Goal: Transaction & Acquisition: Purchase product/service

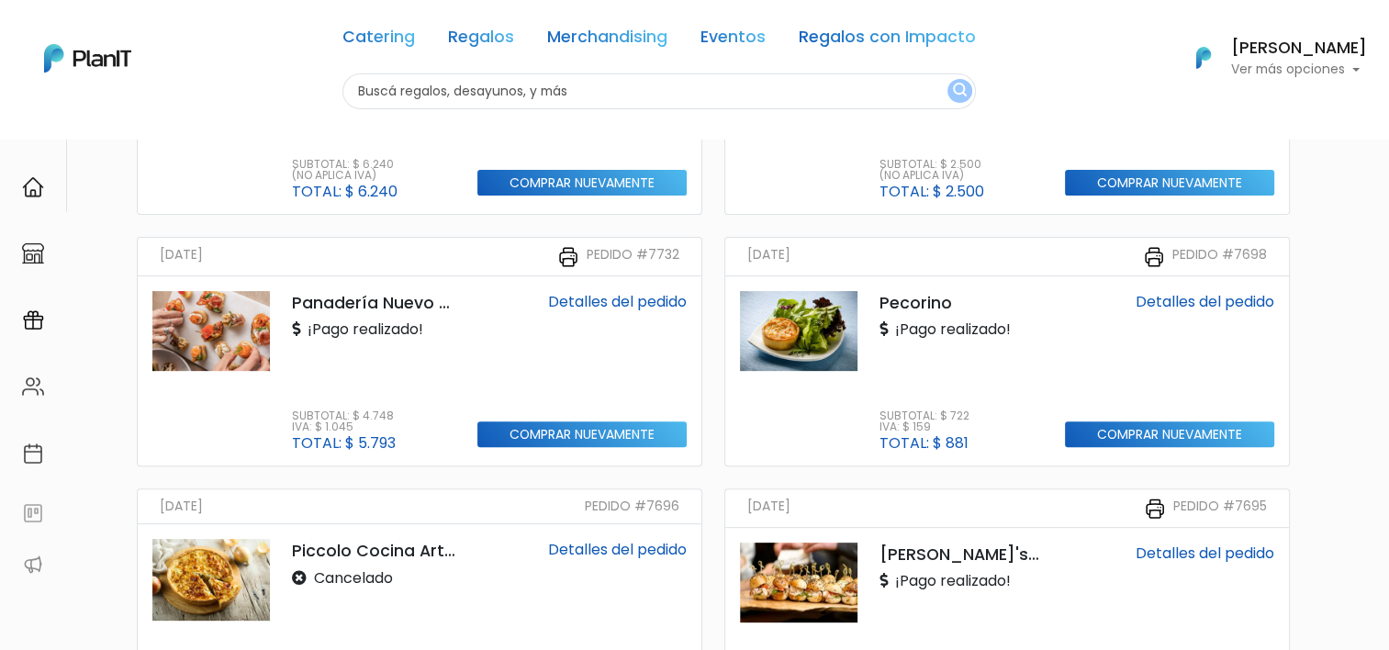
scroll to position [643, 0]
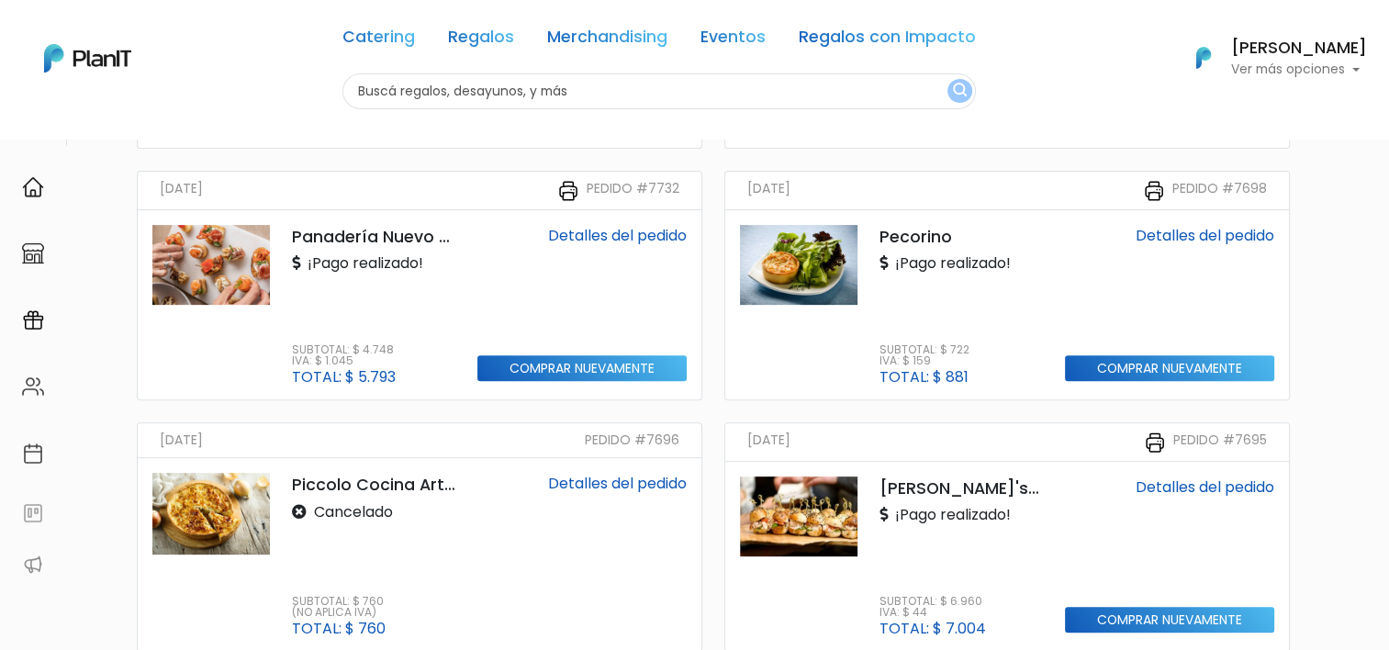
click at [334, 235] on p "Panadería Nuevo Pocitos" at bounding box center [373, 237] width 163 height 24
click at [208, 264] on img at bounding box center [210, 265] width 117 height 80
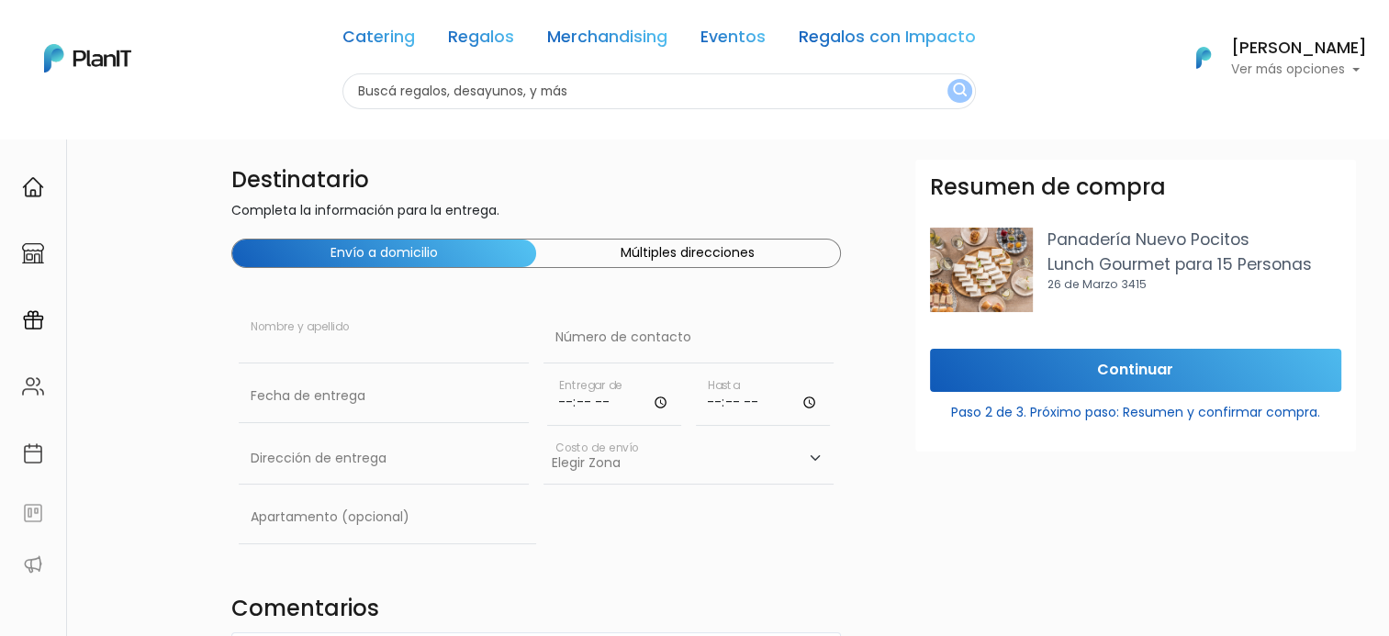
click at [408, 330] on input "text" at bounding box center [384, 337] width 290 height 51
type input "Guadalupe"
click at [595, 355] on input "text" at bounding box center [688, 337] width 290 height 51
type input "096 840 432"
click at [400, 397] on input "text" at bounding box center [384, 396] width 290 height 51
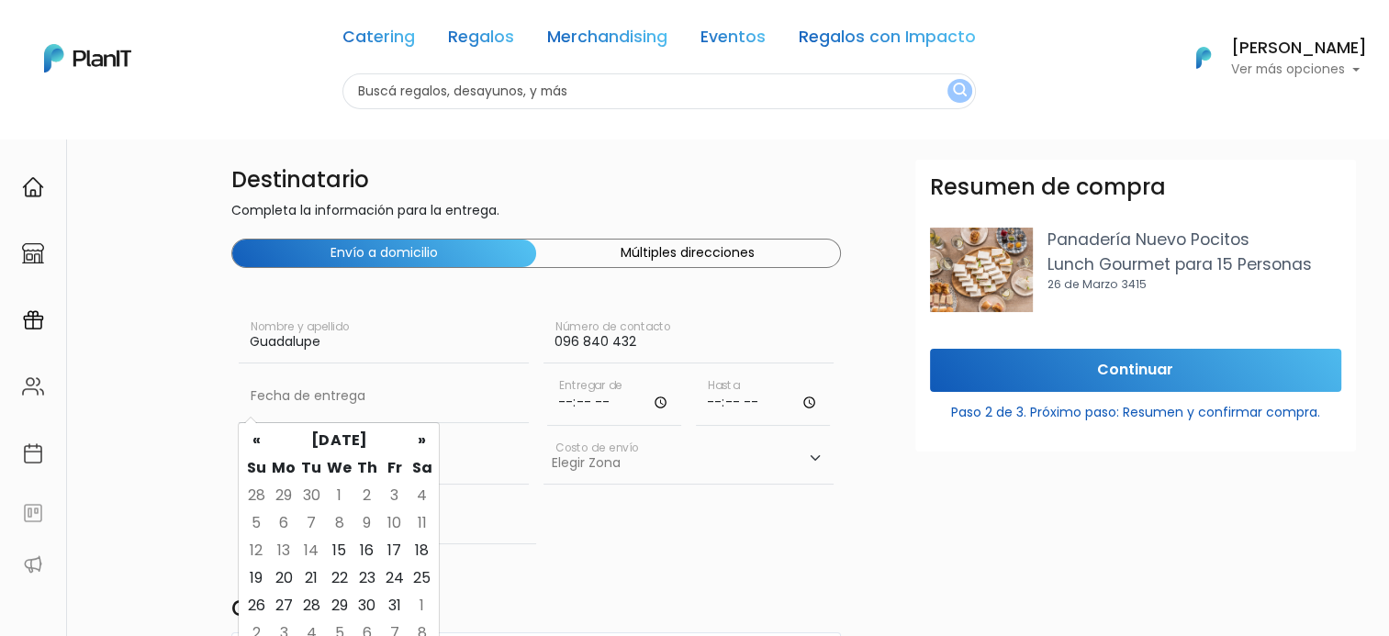
click at [279, 602] on td "27" at bounding box center [284, 606] width 28 height 28
type input "27/10/2025"
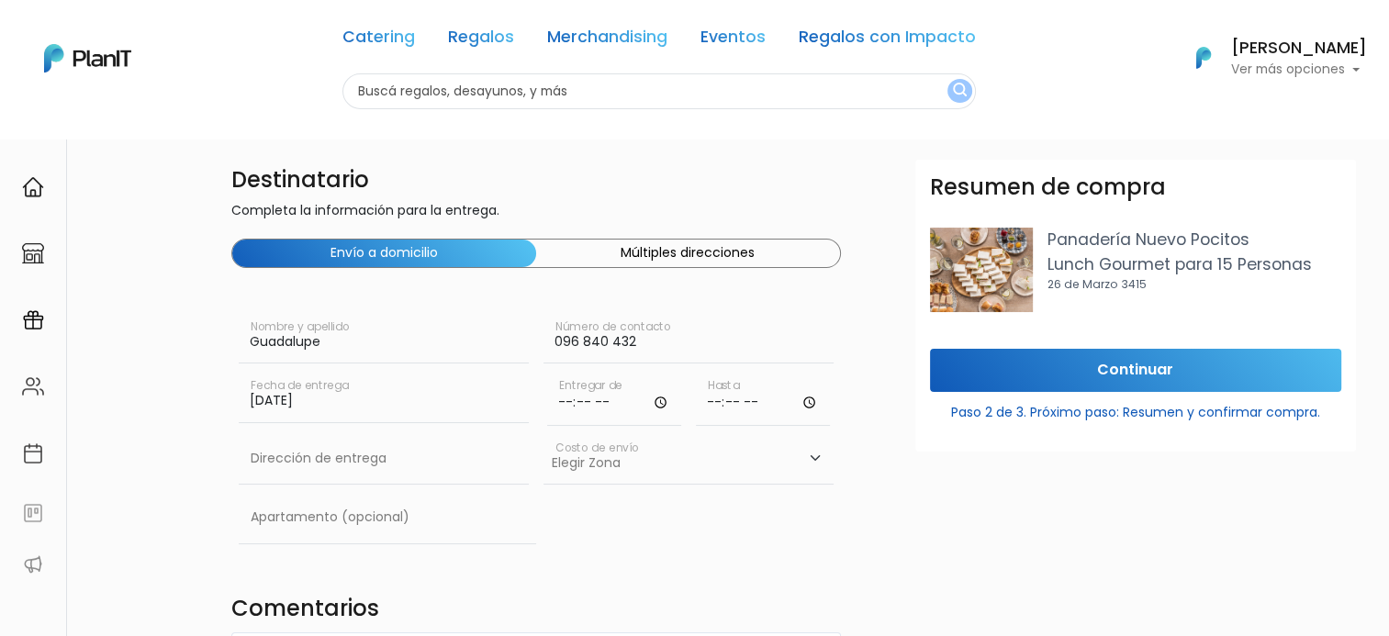
click at [568, 415] on input "time" at bounding box center [614, 398] width 134 height 55
type input "10:00"
click at [714, 404] on input "time" at bounding box center [763, 398] width 134 height 55
type input "11:30"
click at [371, 474] on input "text" at bounding box center [384, 458] width 290 height 51
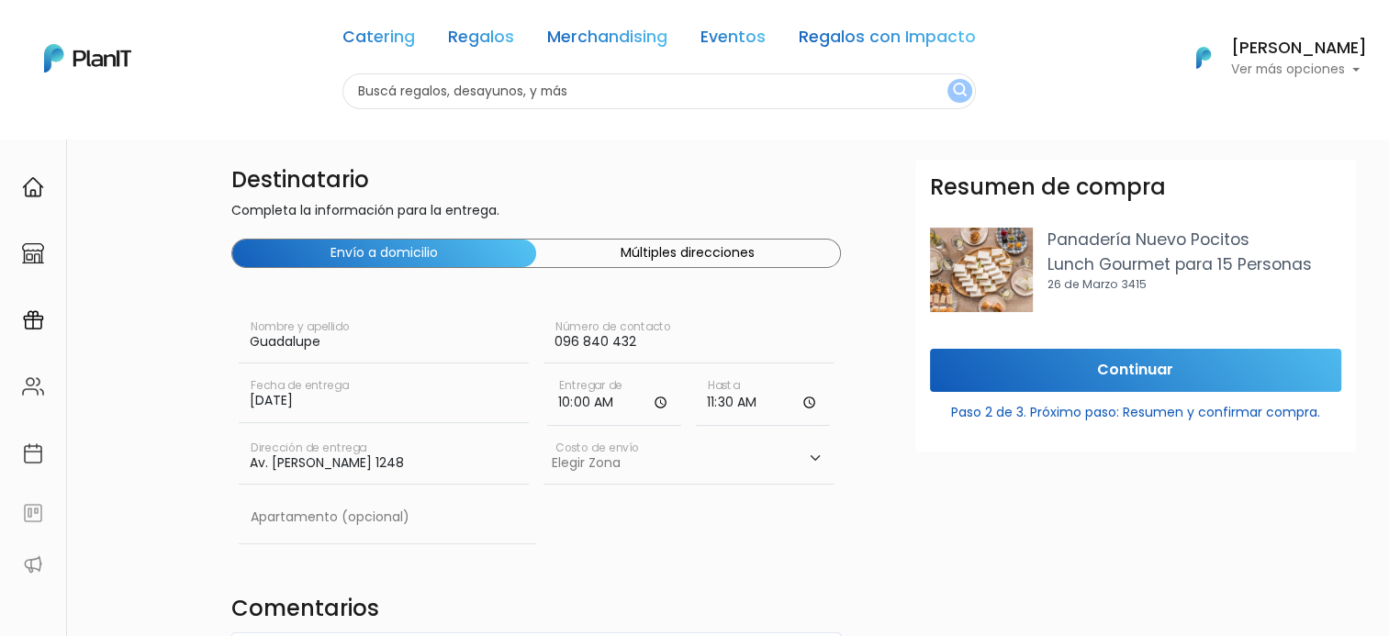
type input "Av. Luis Alberto de Herrera 1248"
click at [627, 475] on select "Elegir Zona Zona américa- $600 Oficina- $0 Montevideo- $250" at bounding box center [688, 458] width 290 height 51
select select "10"
click at [543, 433] on select "Elegir Zona Zona américa- $600 Oficina- $0 Montevideo- $250" at bounding box center [688, 458] width 290 height 51
click at [507, 440] on input "Av. Luis Alberto de Herrera 1248" at bounding box center [384, 458] width 290 height 51
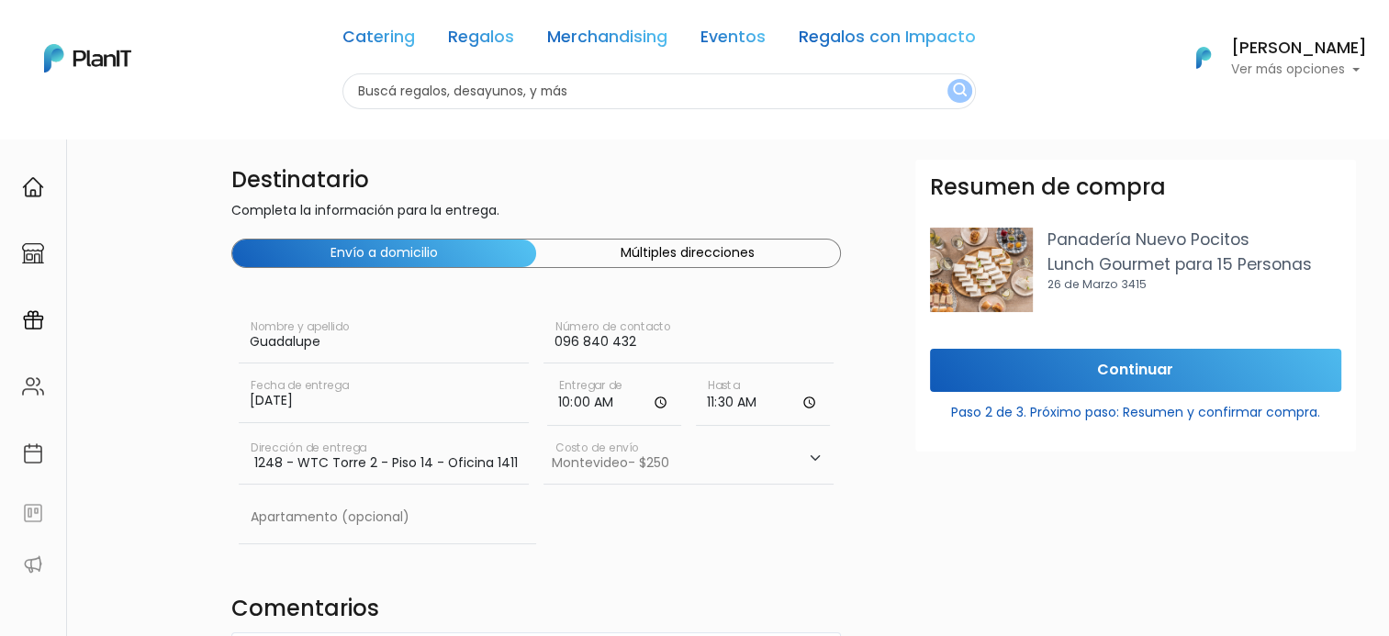
scroll to position [0, 155]
type input "Av. Luis Alberto de Herrera 1248 - WTC Torre 2 - Piso 14 - Oficina 1411"
click at [602, 470] on select "Elegir Zona Zona américa- $600 Oficina- $0 Montevideo- $250" at bounding box center [688, 458] width 290 height 51
click at [543, 433] on select "Elegir Zona Zona américa- $600 Oficina- $0 Montevideo- $250" at bounding box center [688, 458] width 290 height 51
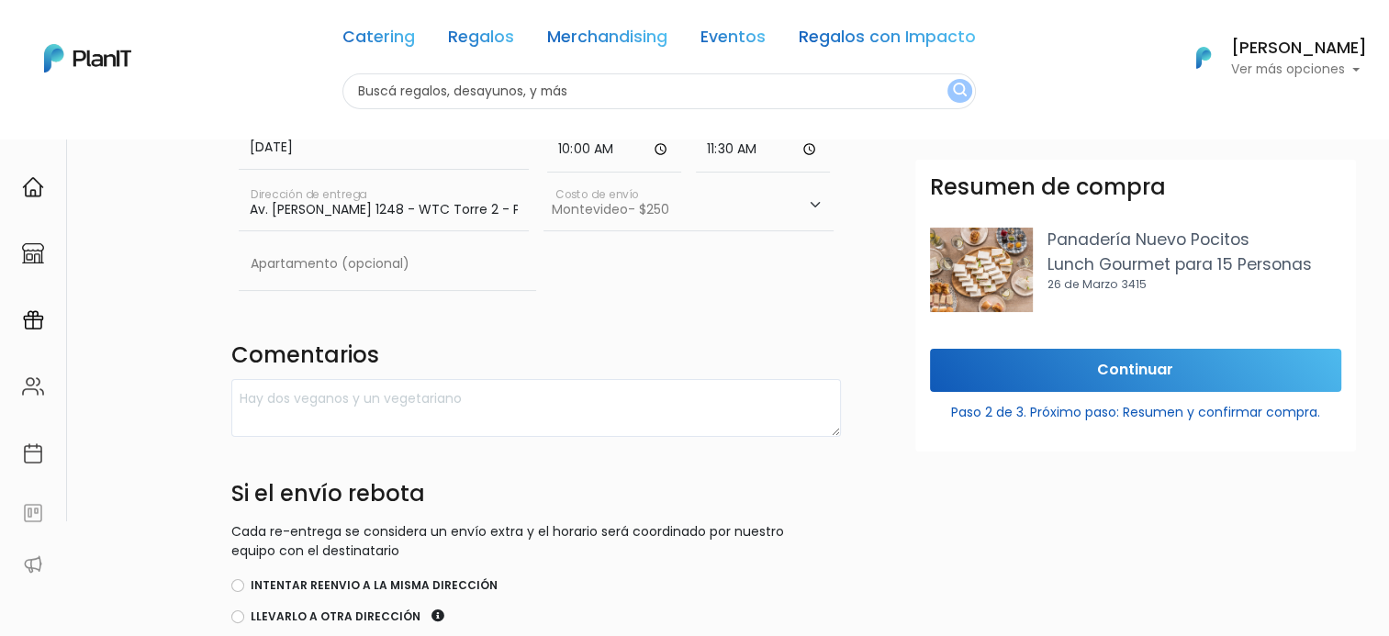
scroll to position [275, 0]
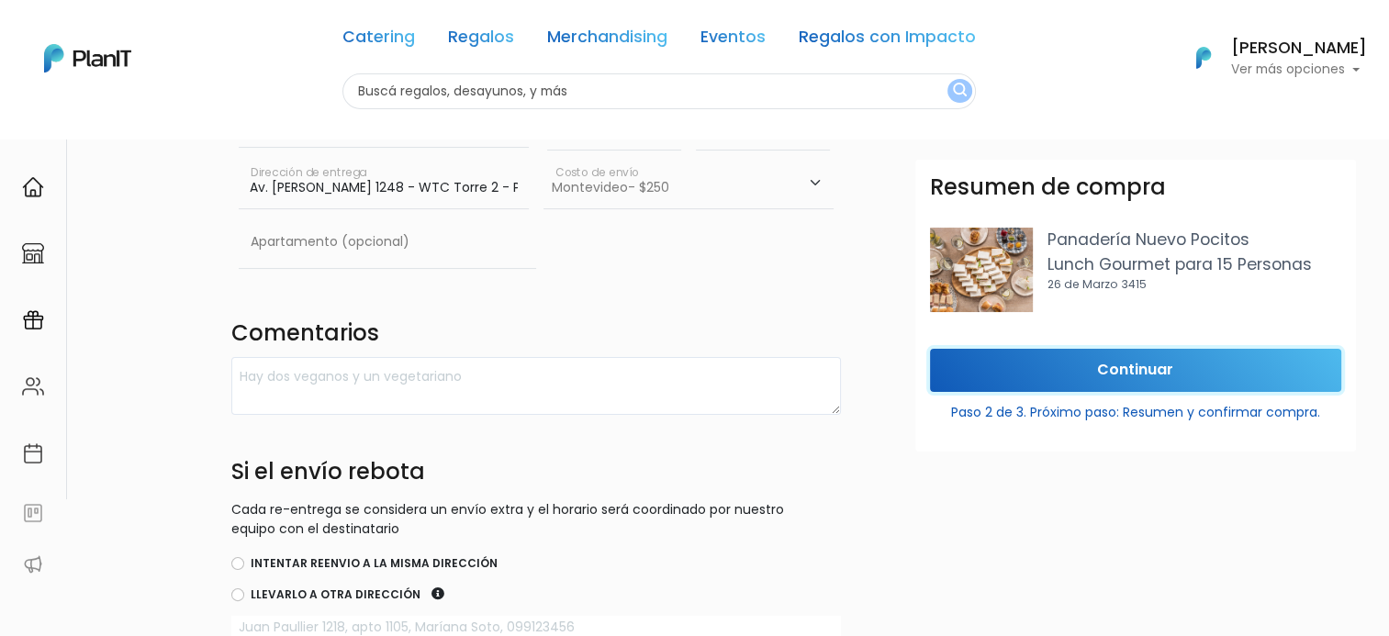
click at [1089, 380] on input "Continuar" at bounding box center [1135, 370] width 411 height 43
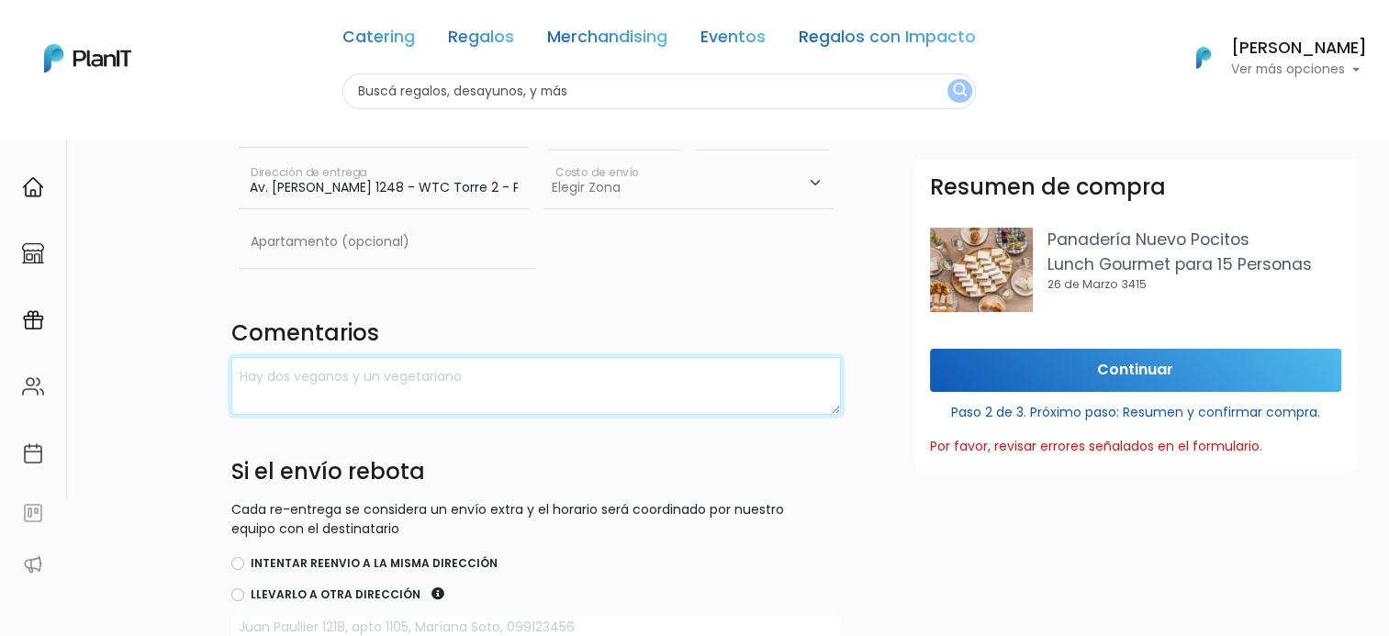
click at [330, 384] on textarea at bounding box center [535, 386] width 609 height 58
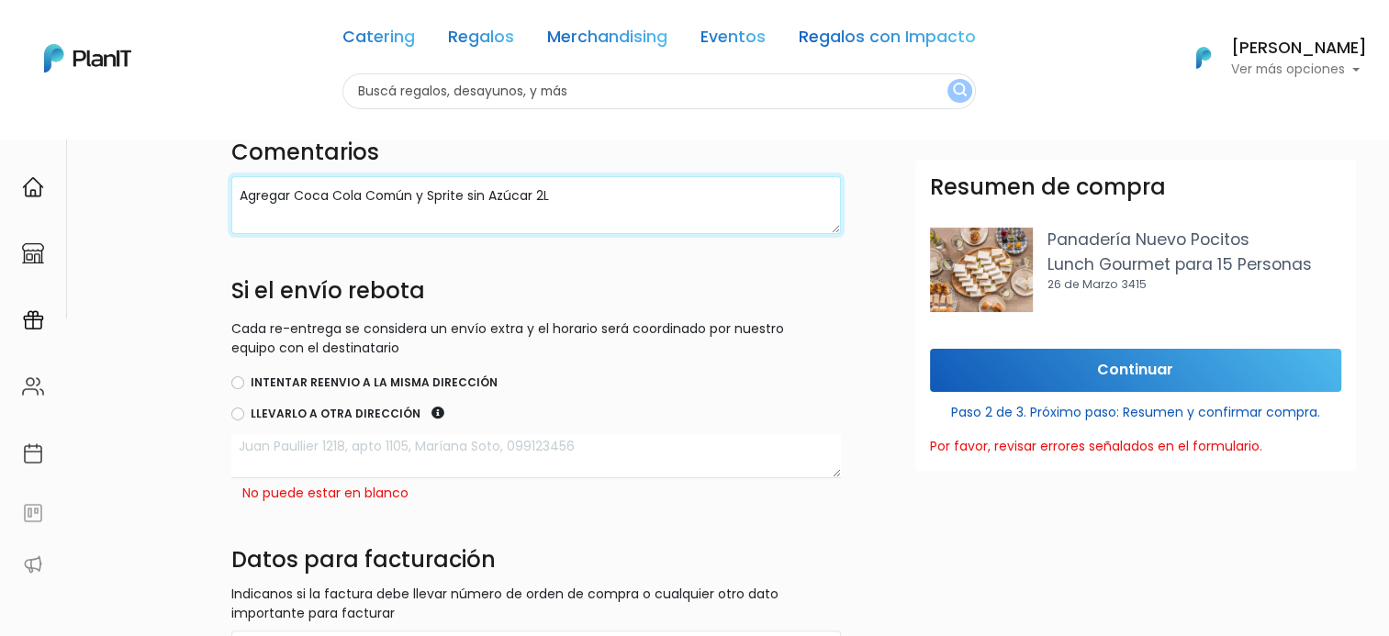
scroll to position [459, 0]
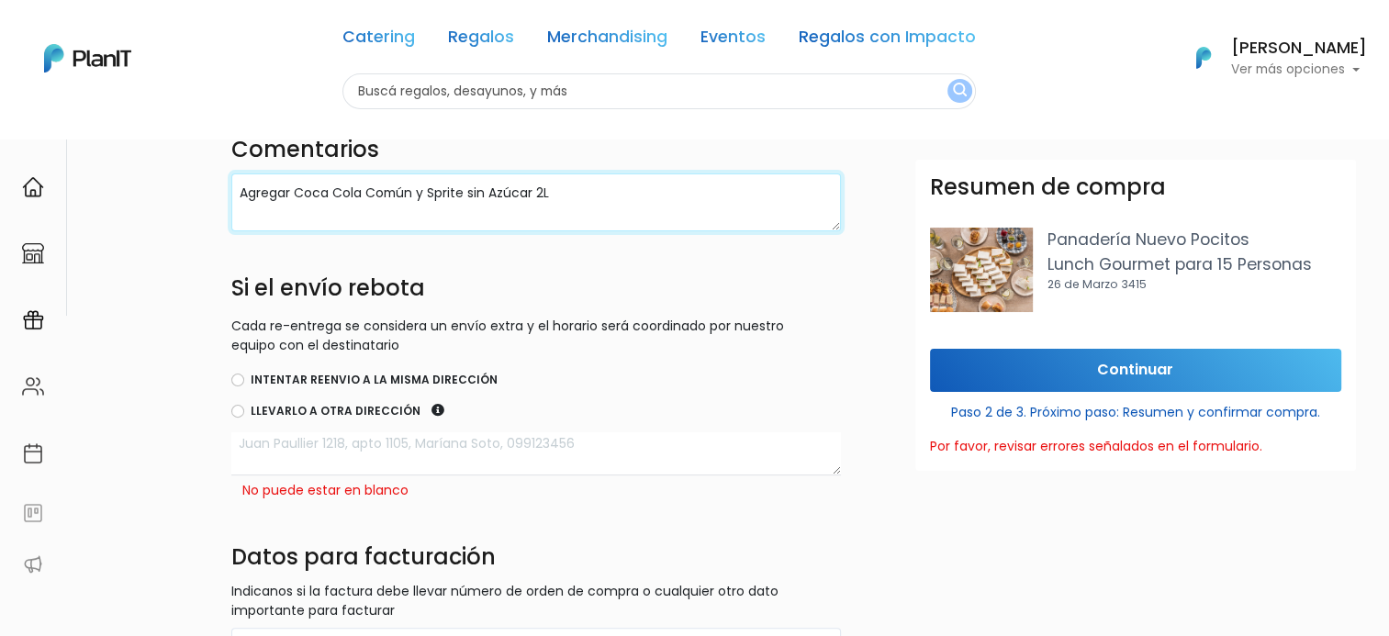
type textarea "Agregar Coca Cola Común y Sprite sin Azúcar 2L"
click at [251, 408] on label "Llevarlo a otra dirección" at bounding box center [336, 411] width 170 height 17
click at [244, 408] on input "Llevarlo a otra dirección" at bounding box center [237, 411] width 13 height 13
radio input "true"
click at [263, 377] on label "Intentar reenvio a la misma dirección" at bounding box center [374, 380] width 247 height 17
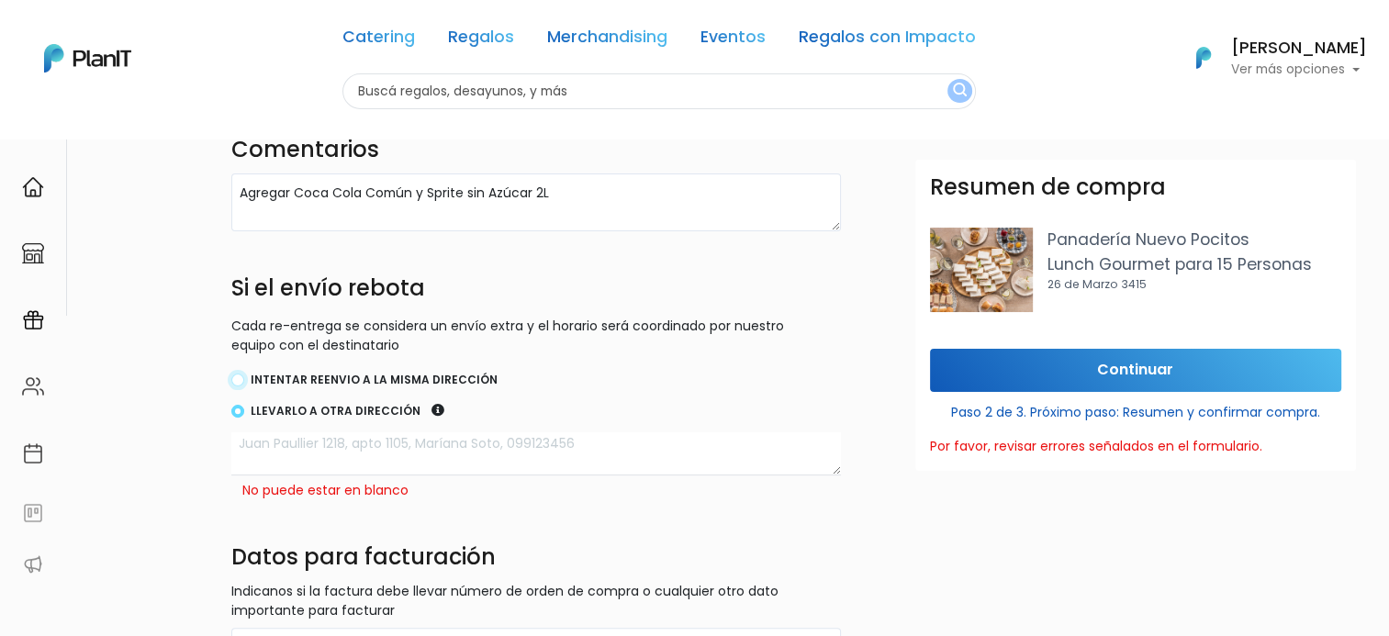
click at [244, 377] on input "Intentar reenvio a la misma dirección" at bounding box center [237, 380] width 13 height 13
radio input "true"
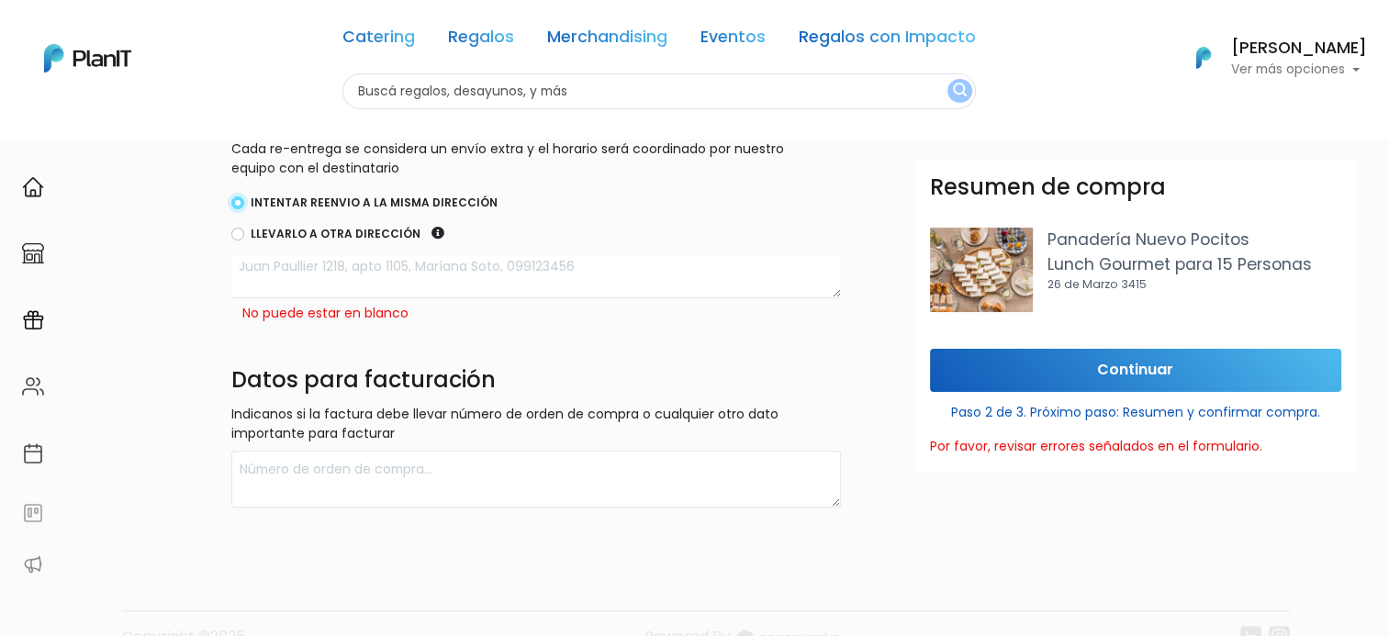
scroll to position [643, 0]
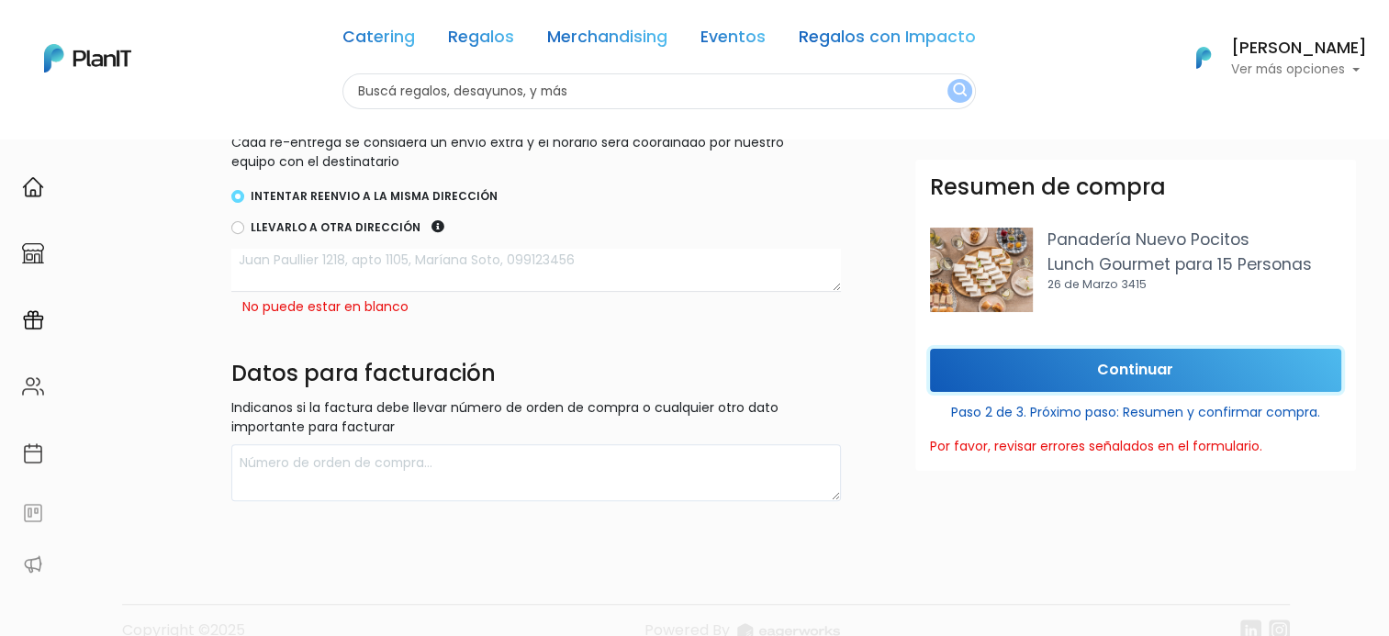
click at [1103, 367] on input "Continuar" at bounding box center [1135, 370] width 411 height 43
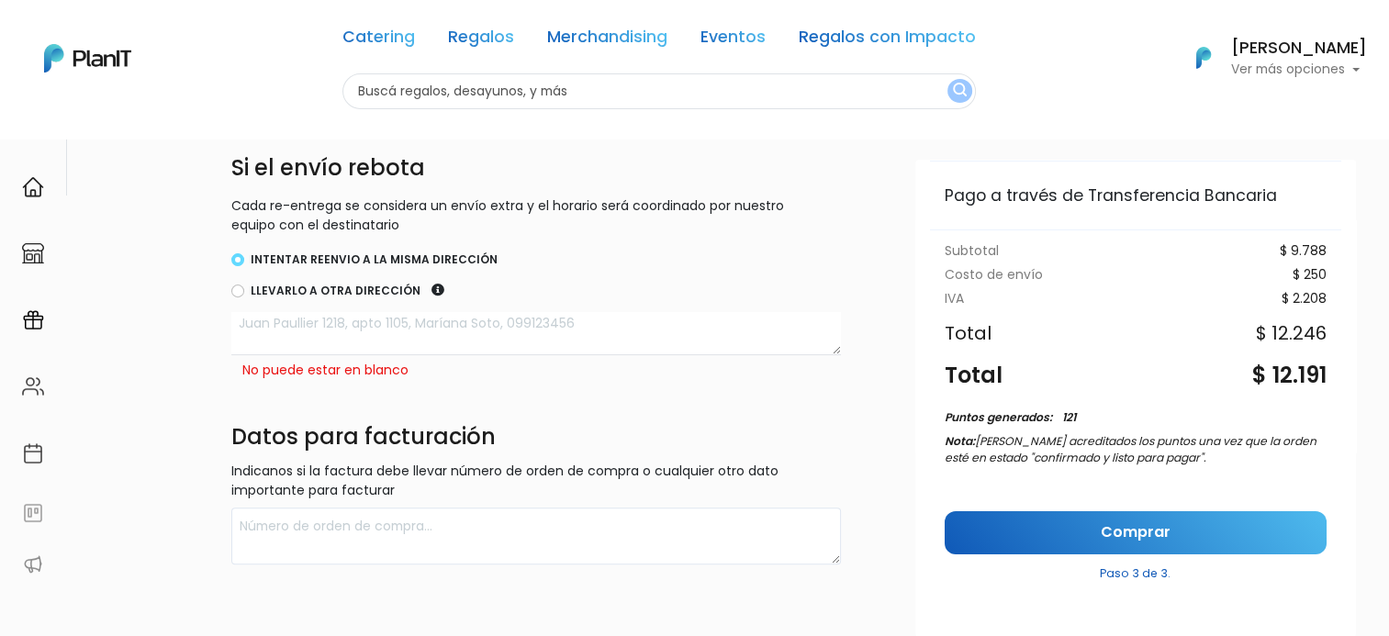
scroll to position [654, 0]
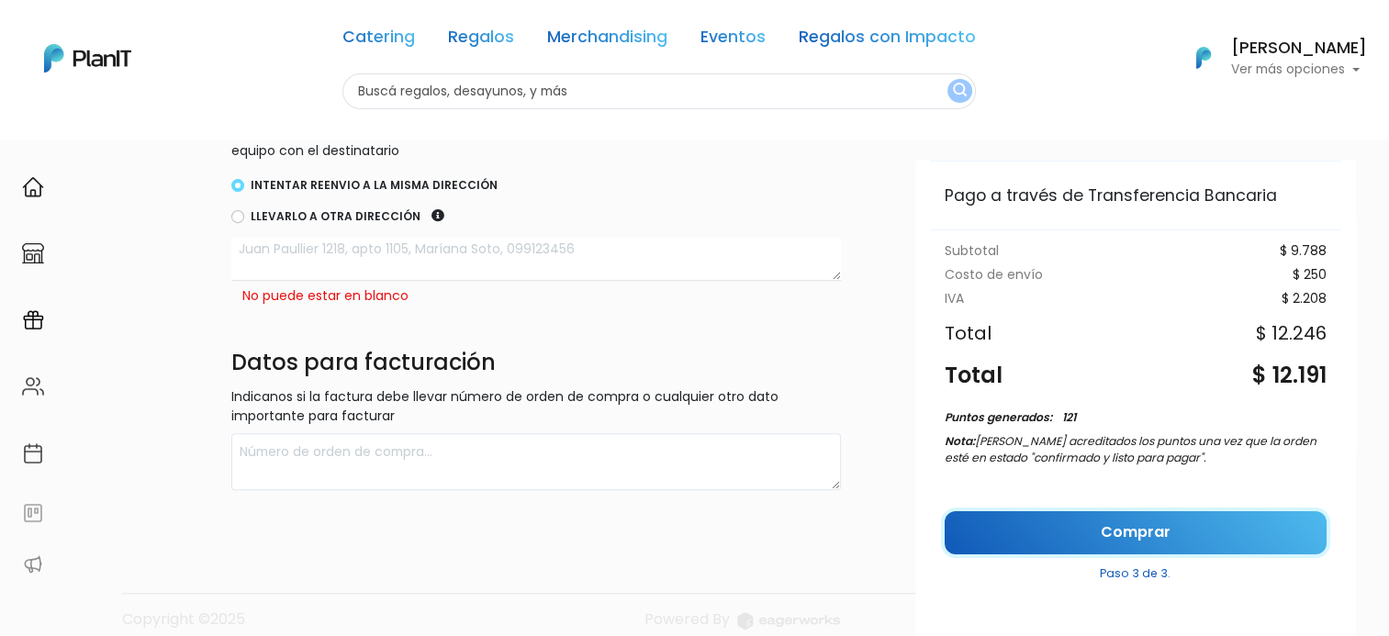
click at [1034, 534] on link "Comprar" at bounding box center [1136, 532] width 382 height 43
